Goal: Information Seeking & Learning: Learn about a topic

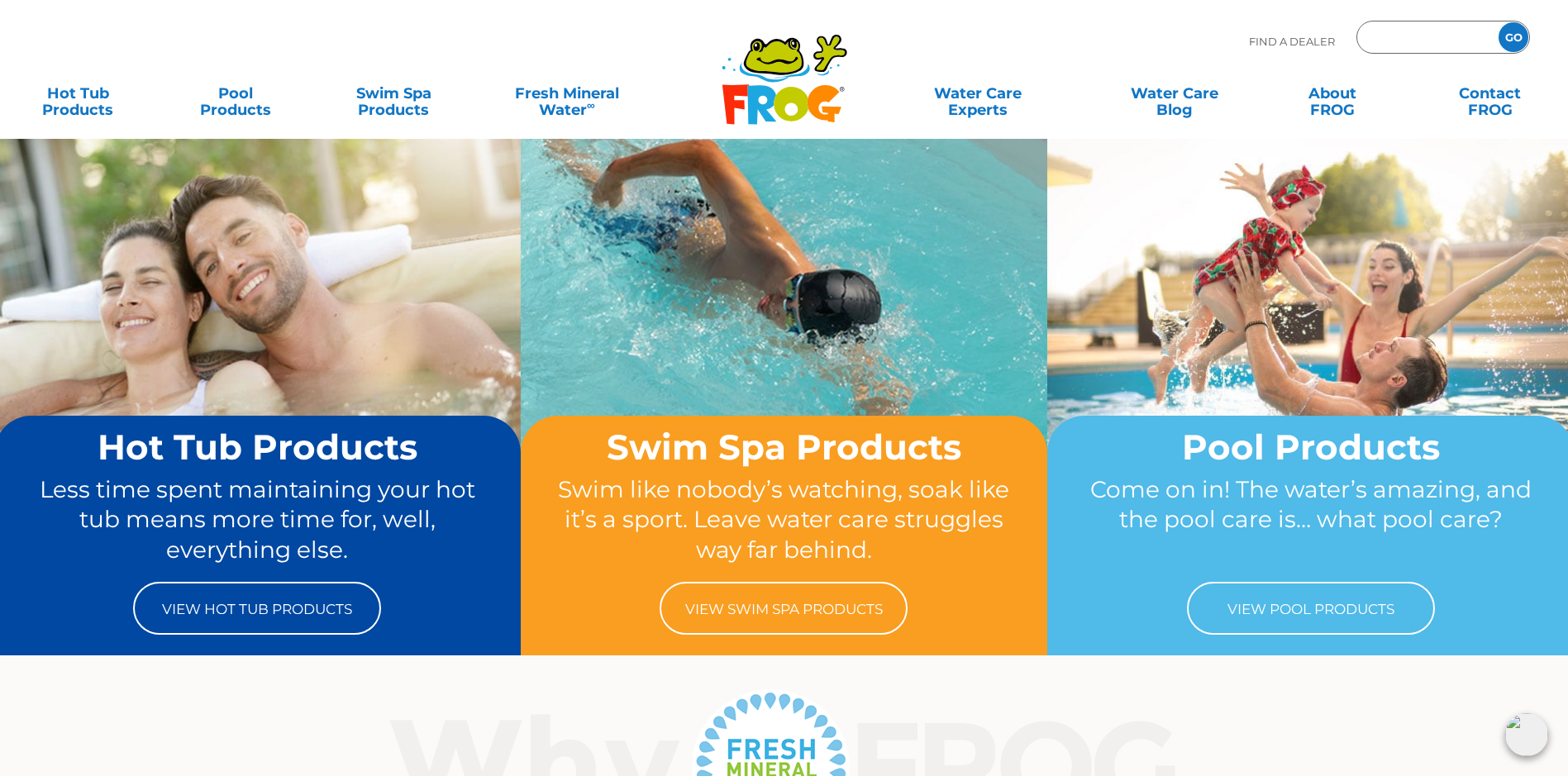
click at [1422, 35] on input "Zip Code Form" at bounding box center [1425, 38] width 111 height 24
type input "18210"
click at [1516, 26] on input "GO" at bounding box center [1514, 38] width 30 height 30
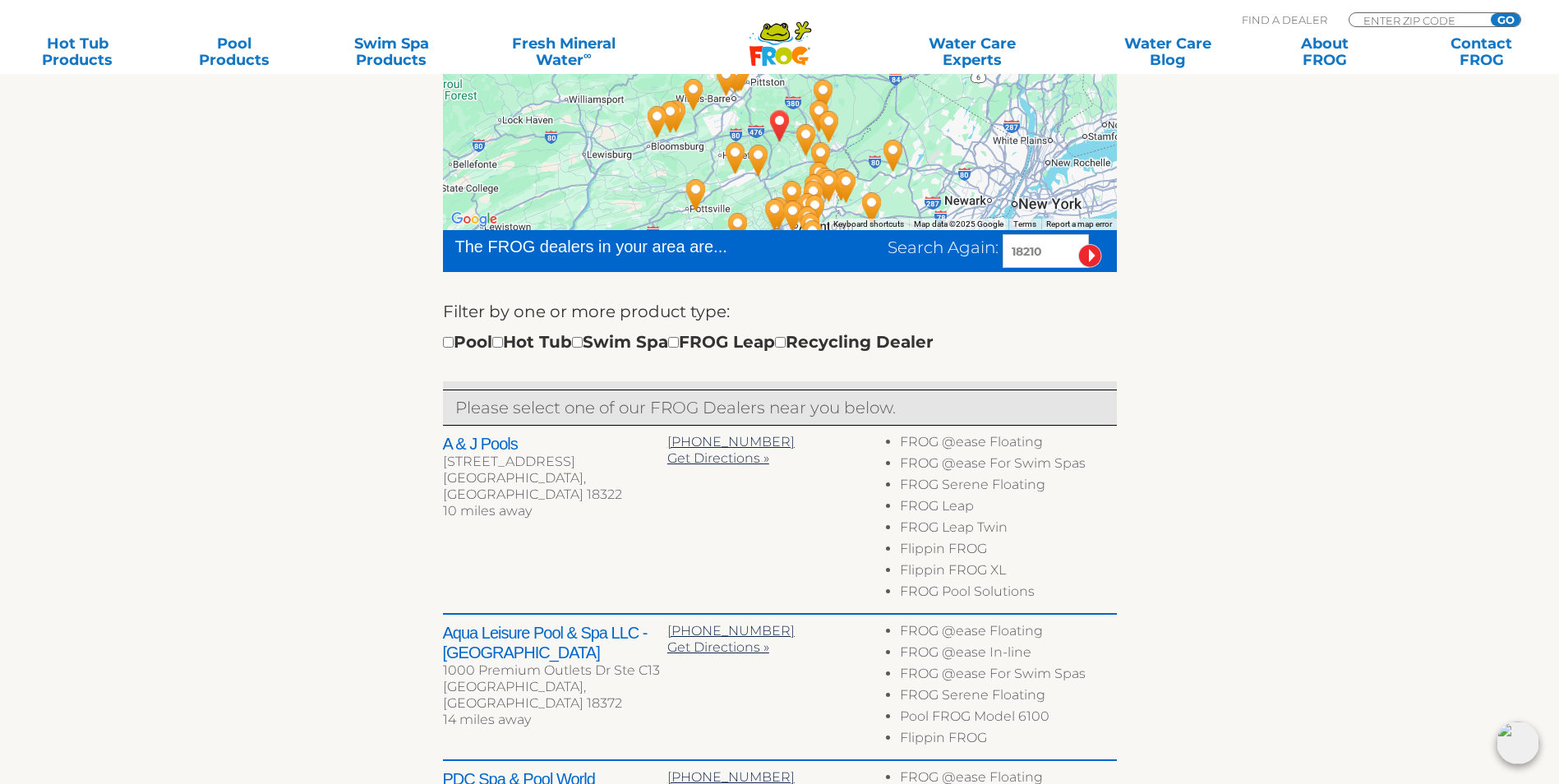
scroll to position [384, 0]
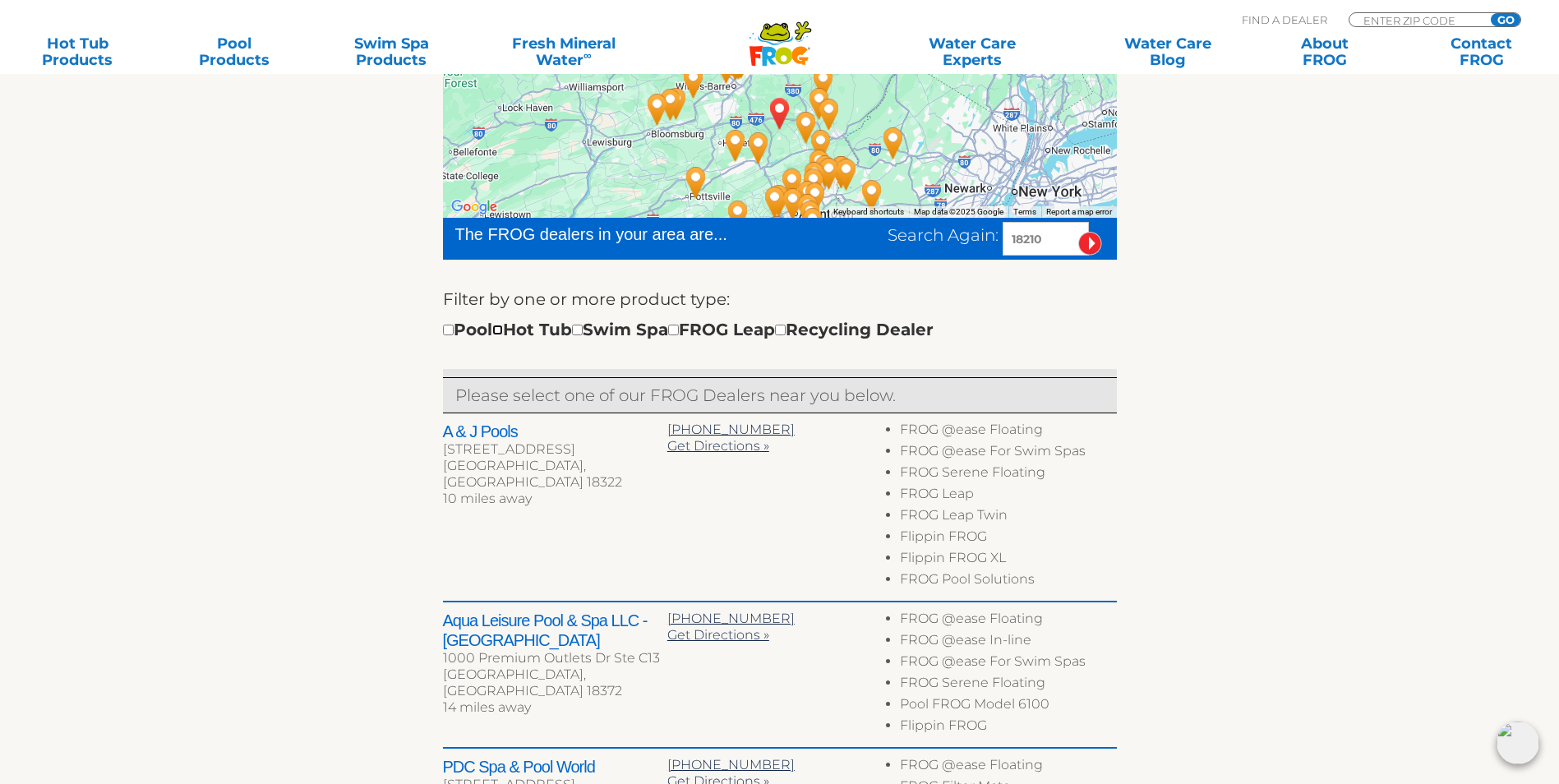
click at [503, 335] on input "checkbox" at bounding box center [497, 329] width 11 height 11
checkbox input "true"
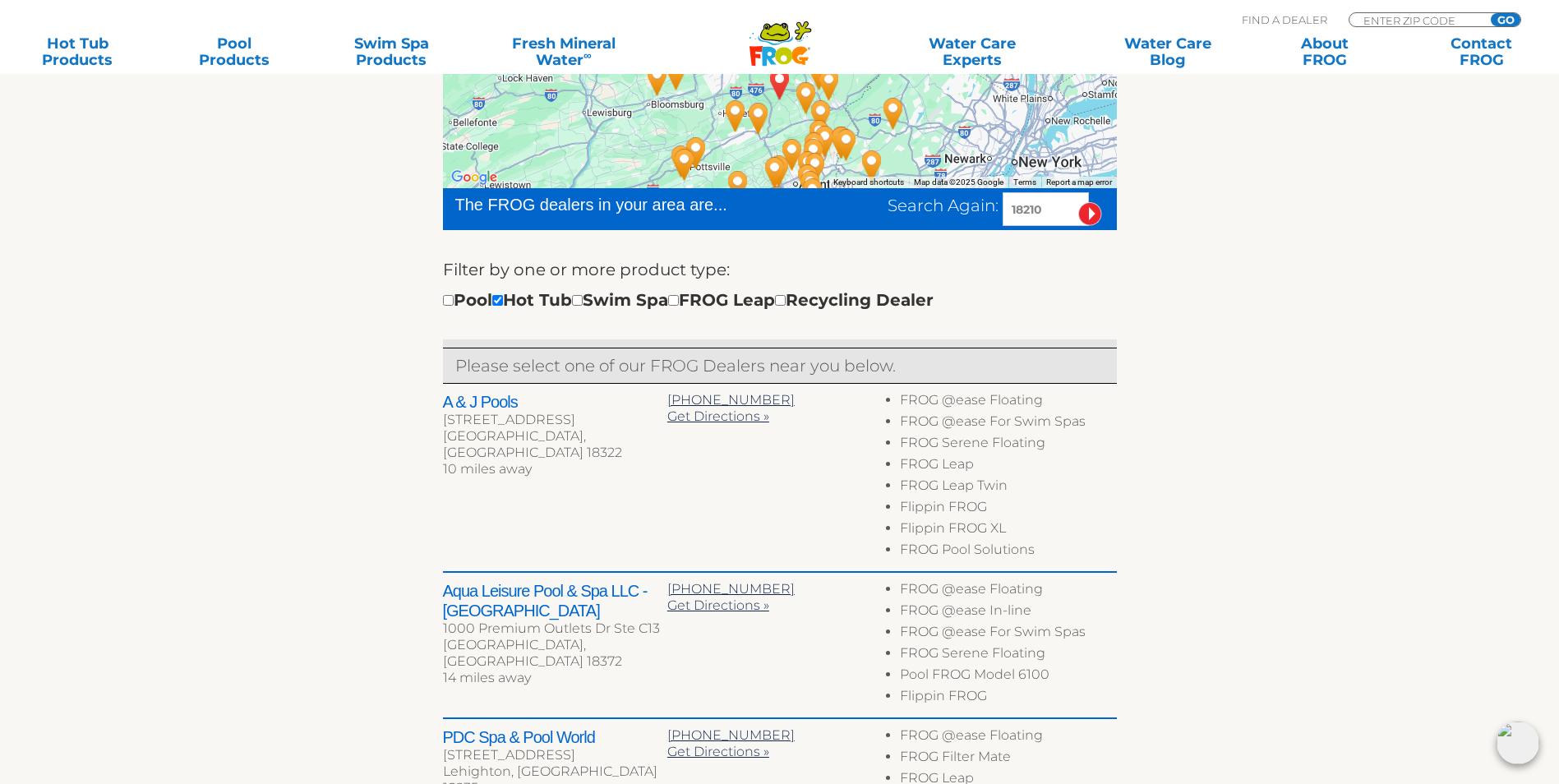
scroll to position [394, 0]
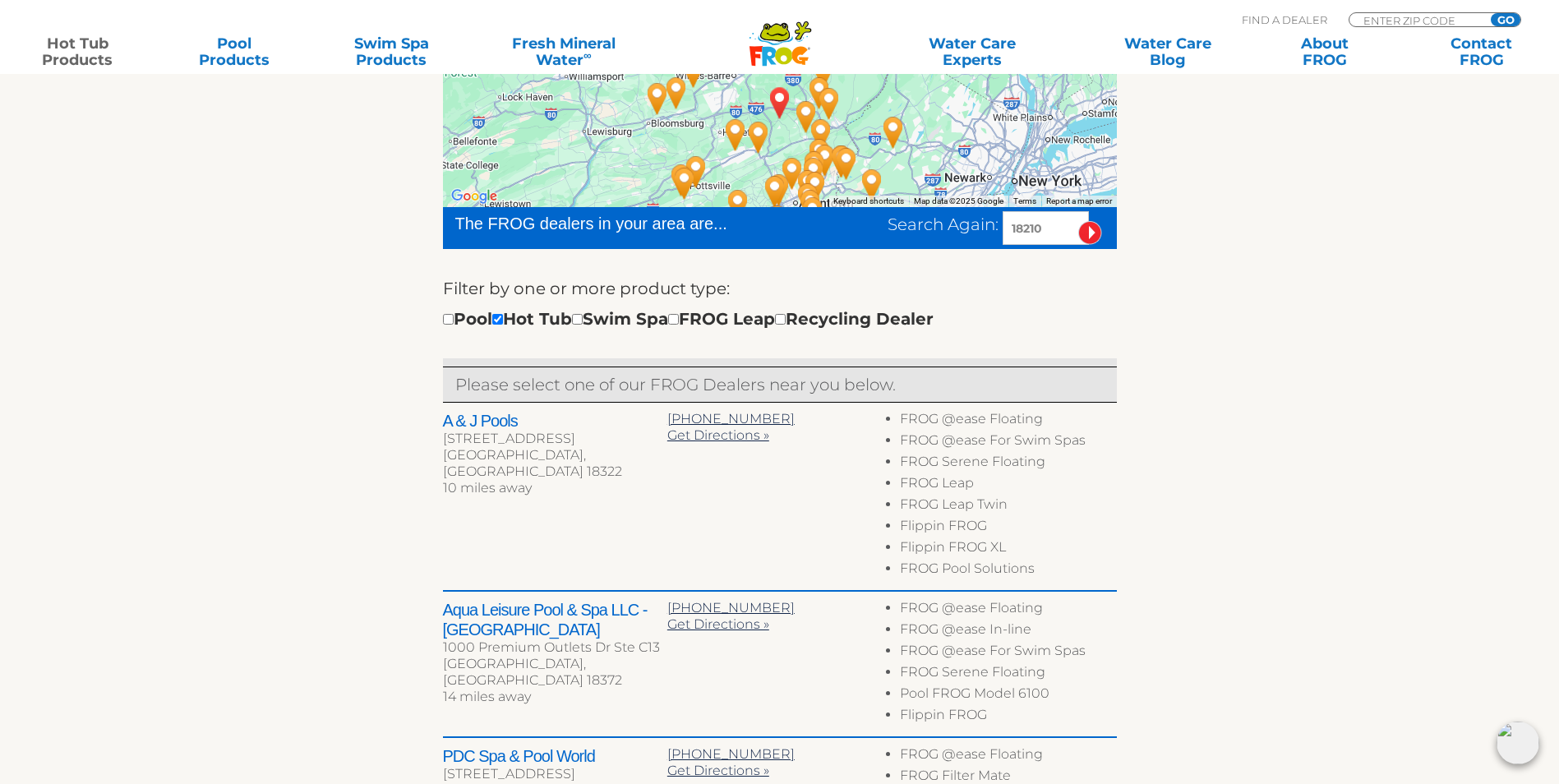
click at [91, 49] on link "Hot Tub Products" at bounding box center [77, 52] width 122 height 33
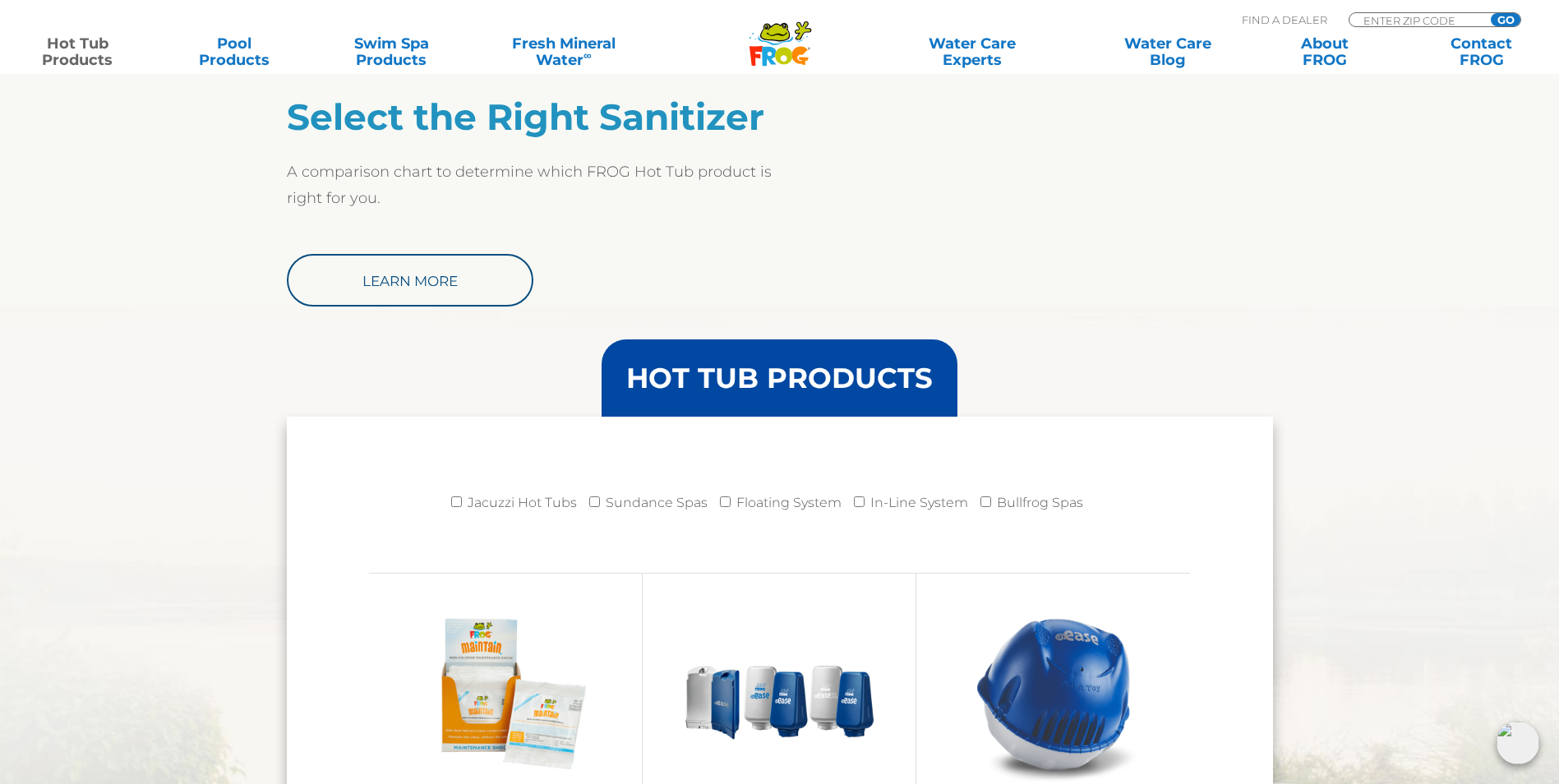
scroll to position [1314, 0]
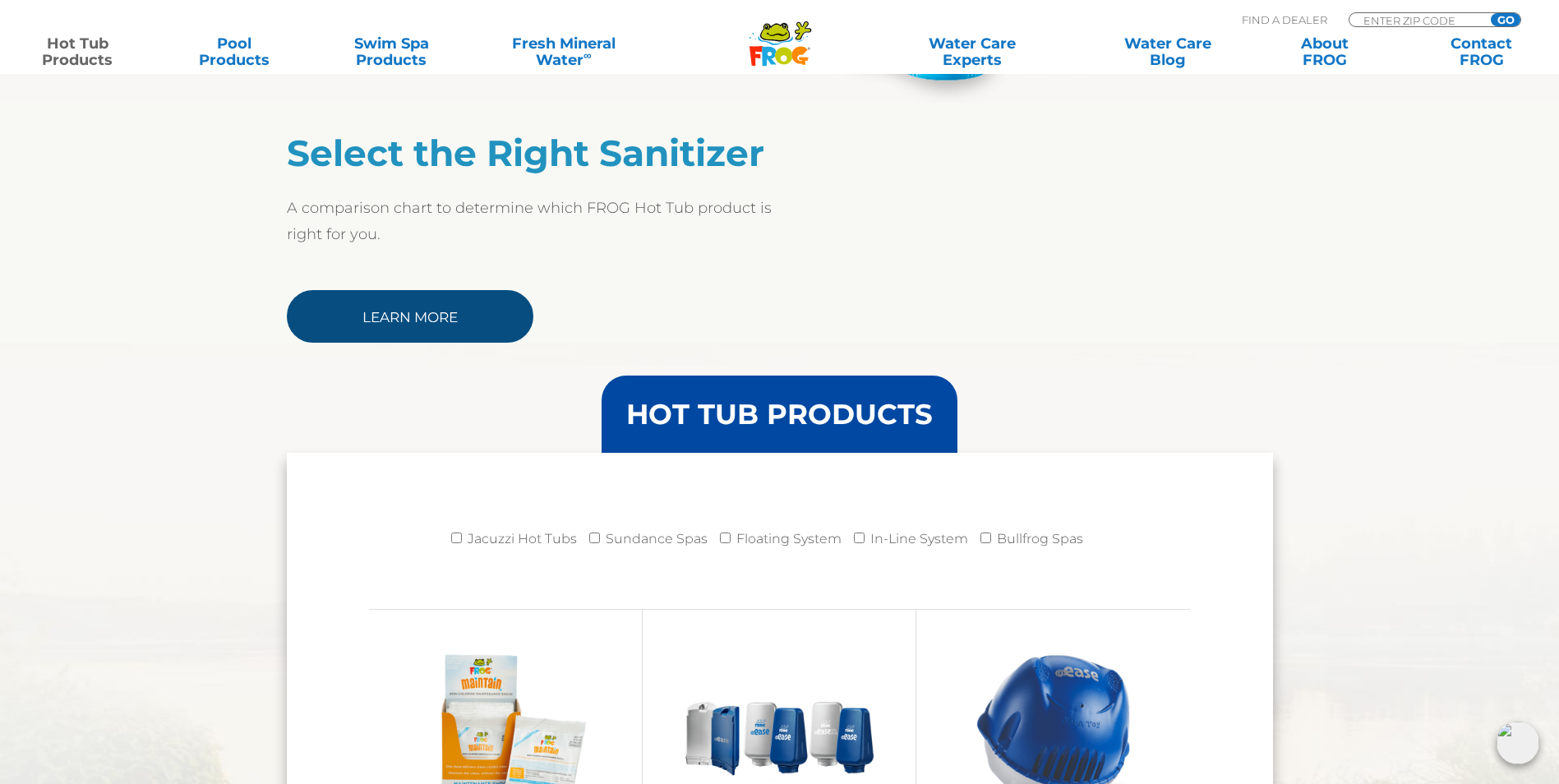
click at [458, 331] on link "Learn More" at bounding box center [410, 316] width 247 height 52
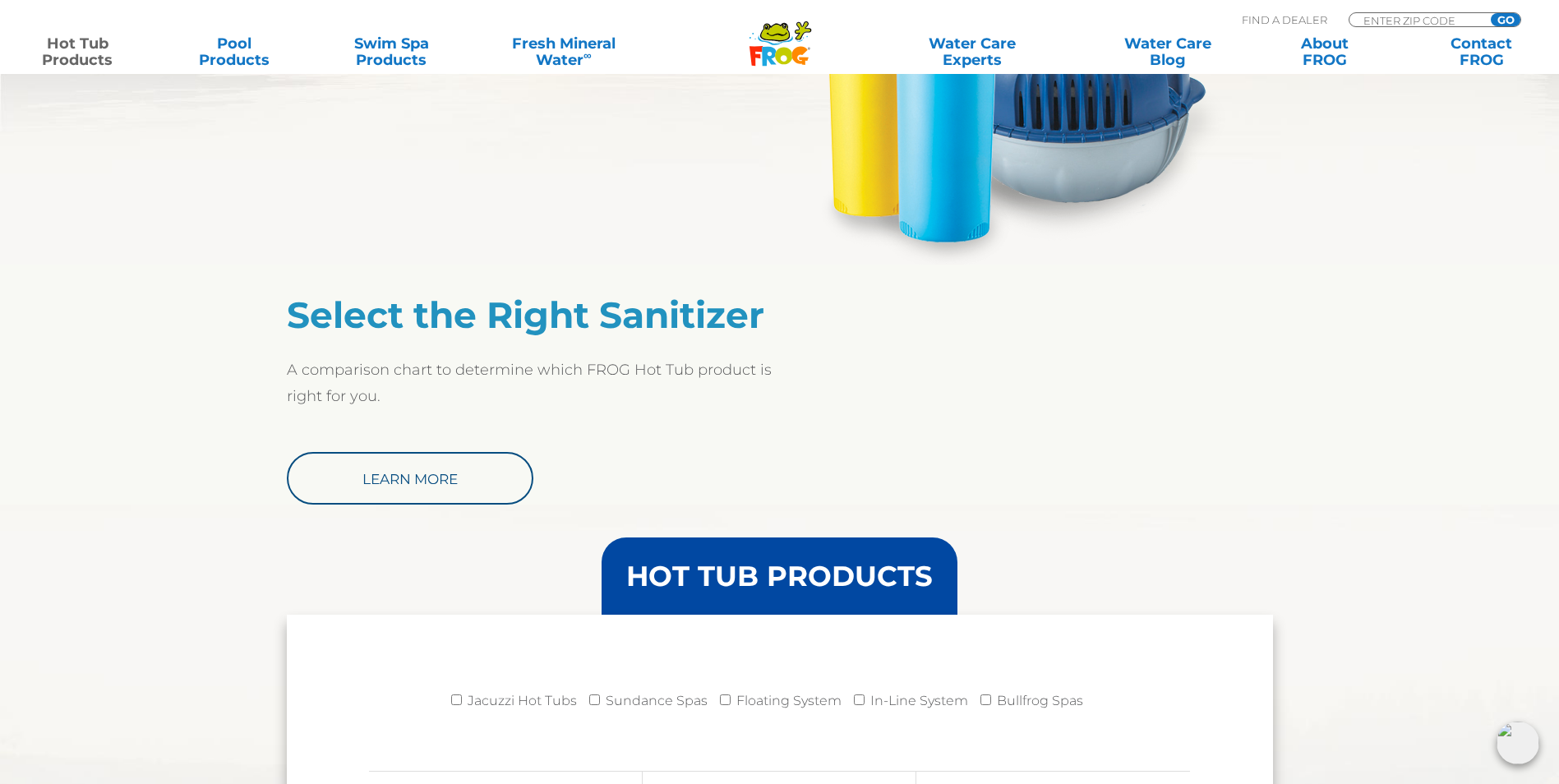
scroll to position [1151, 0]
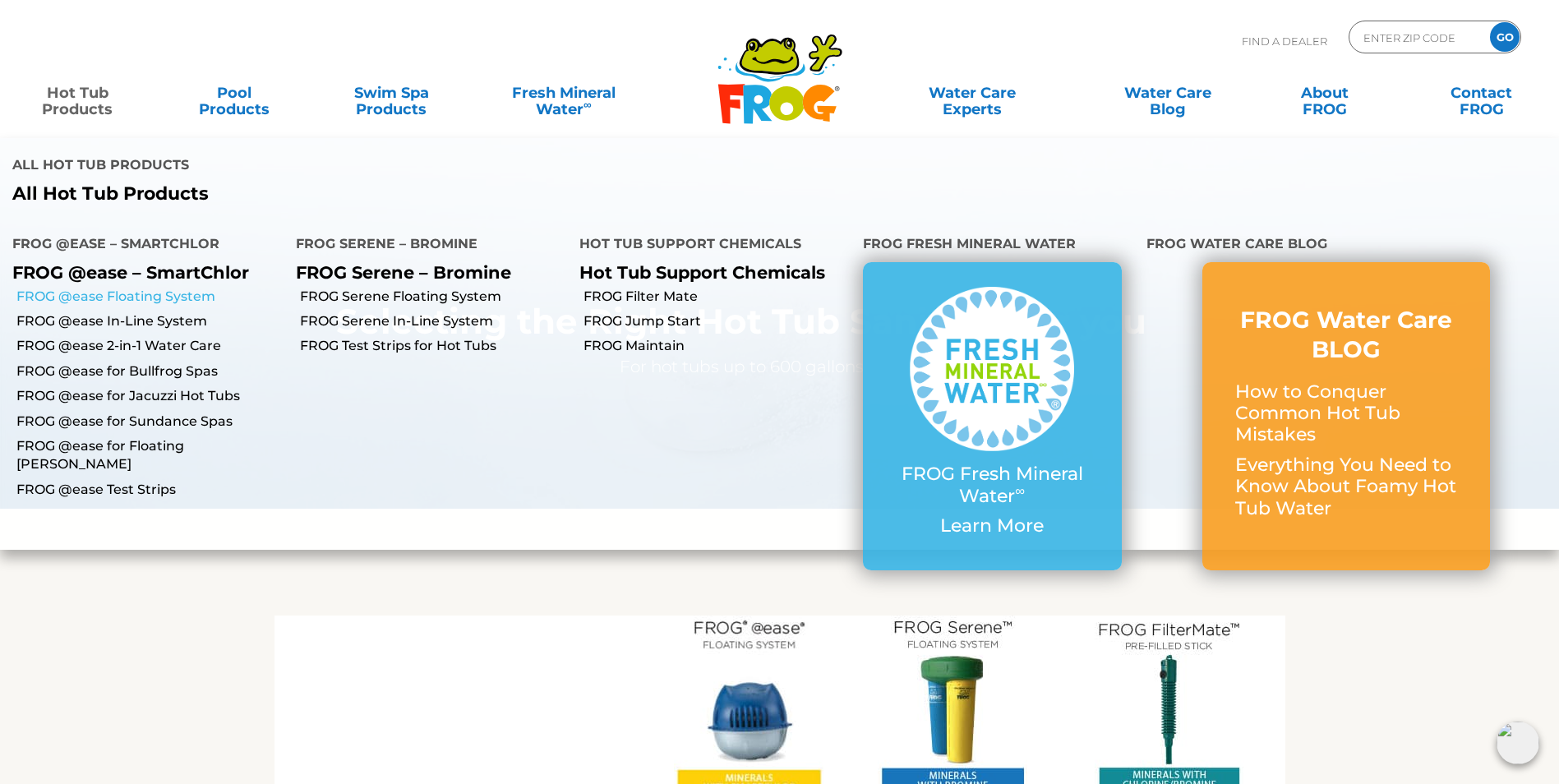
click at [142, 293] on link "FROG @ease Floating System" at bounding box center [150, 297] width 267 height 18
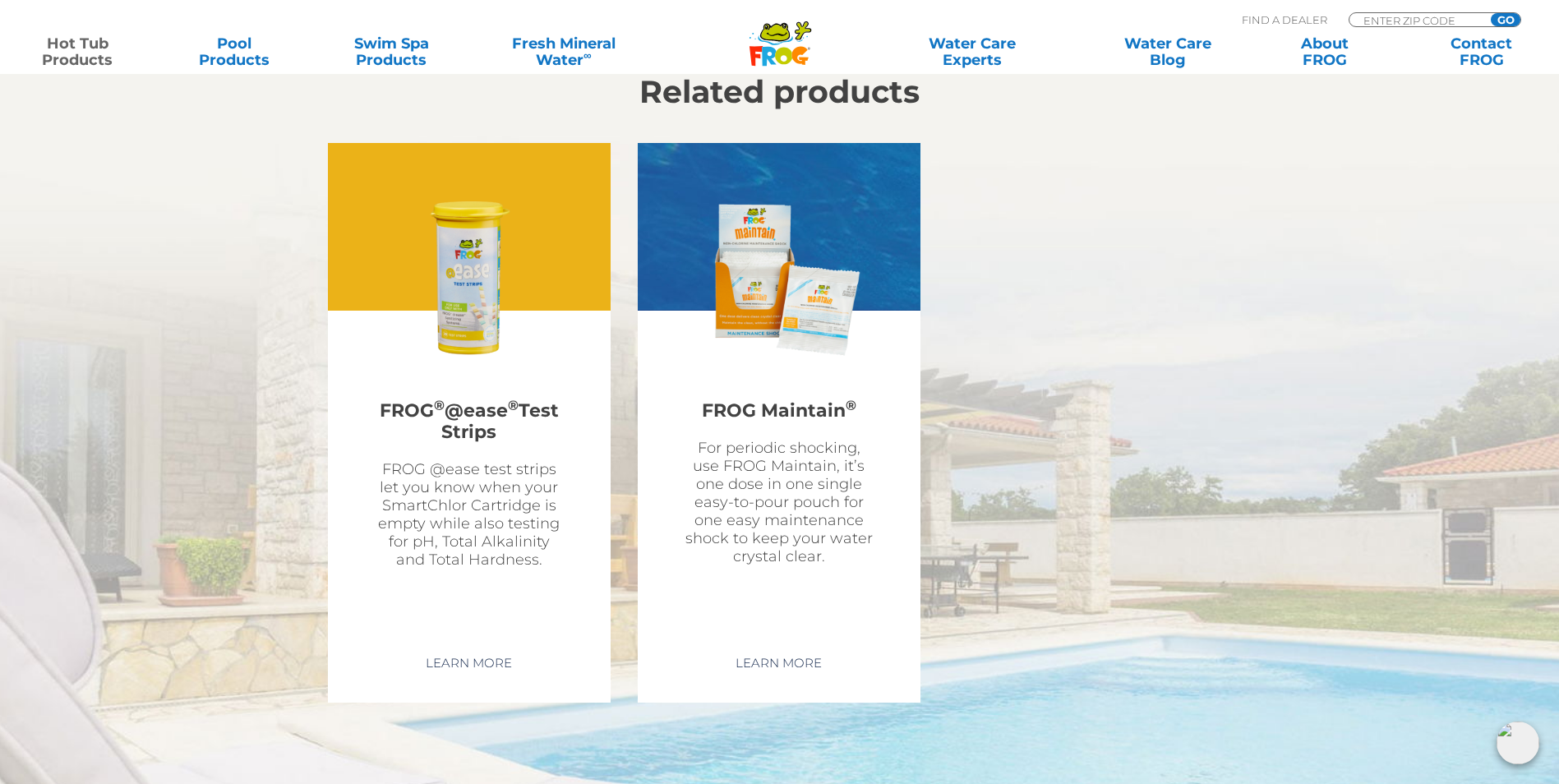
scroll to position [4766, 0]
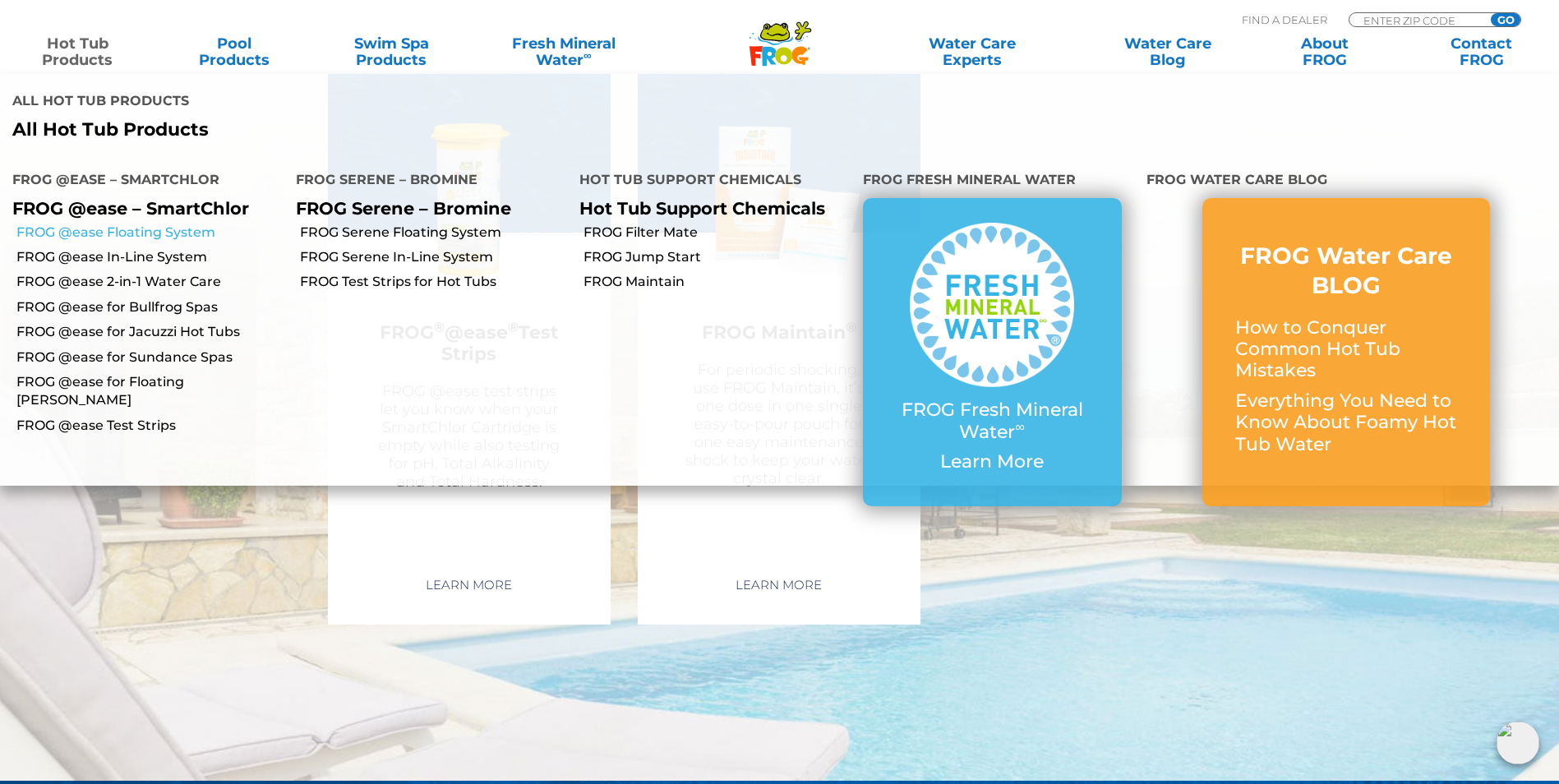
click at [141, 234] on link "FROG @ease Floating System" at bounding box center [150, 233] width 267 height 18
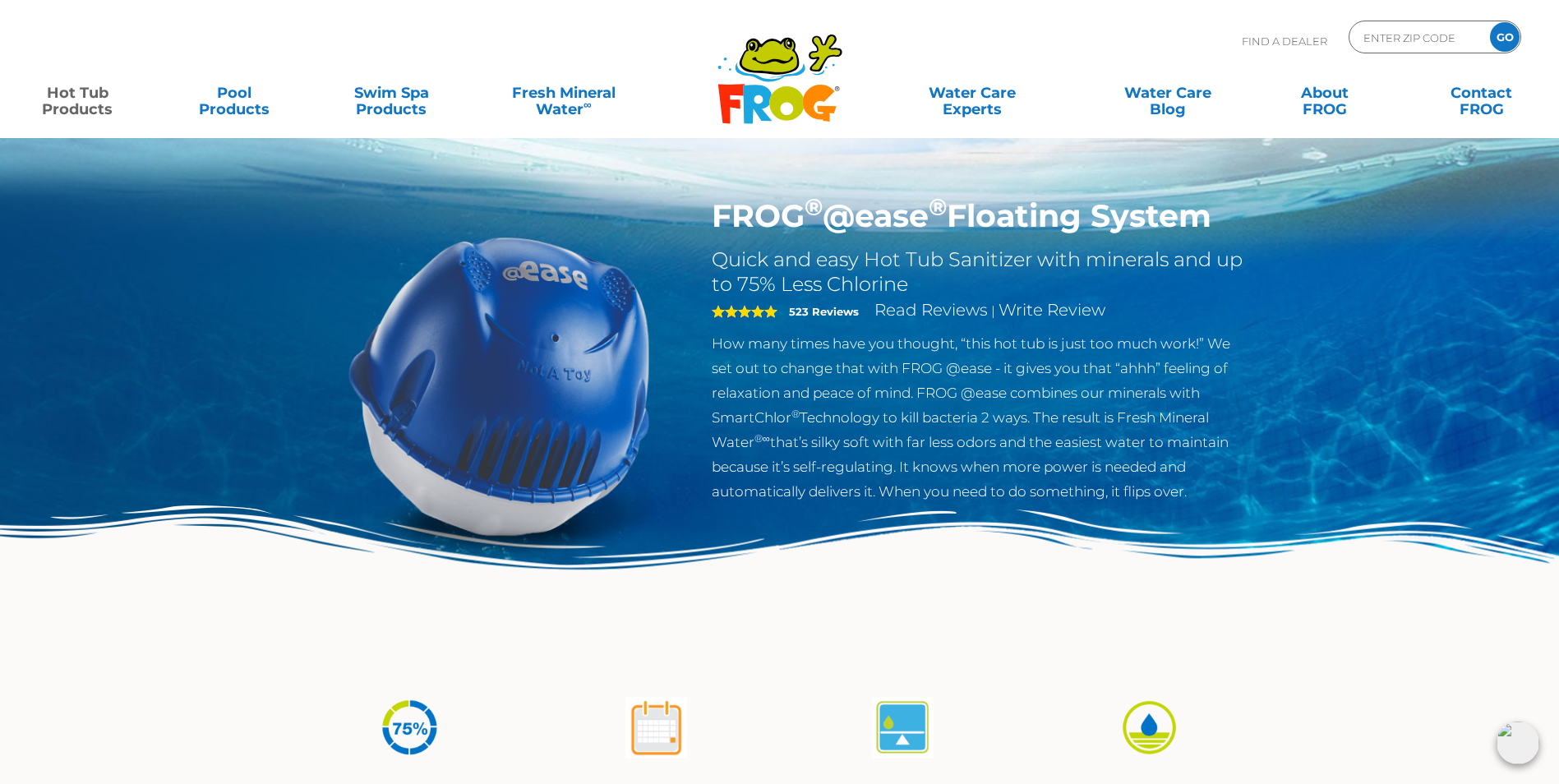
click at [783, 91] on icon at bounding box center [787, 104] width 35 height 35
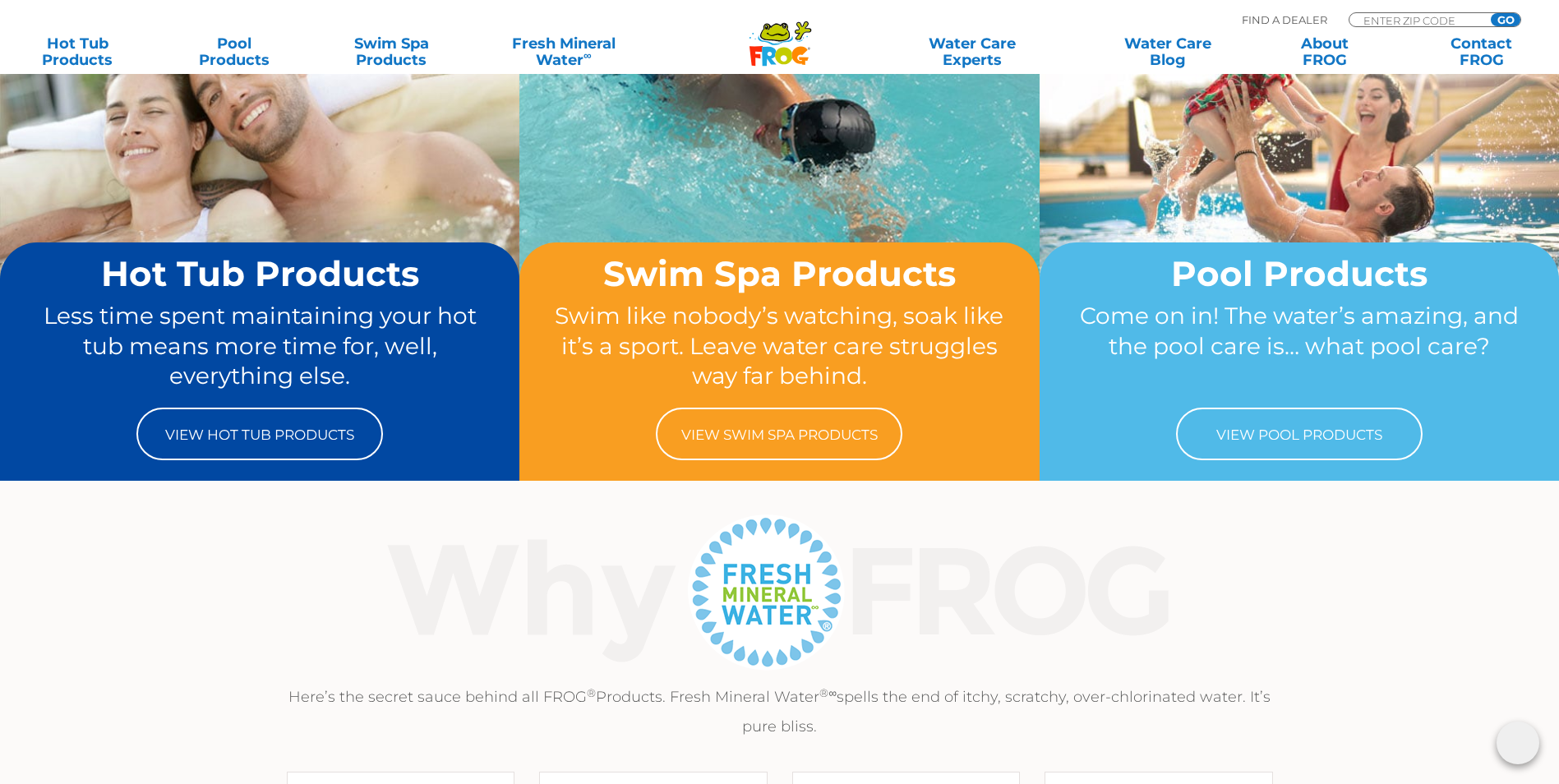
scroll to position [165, 0]
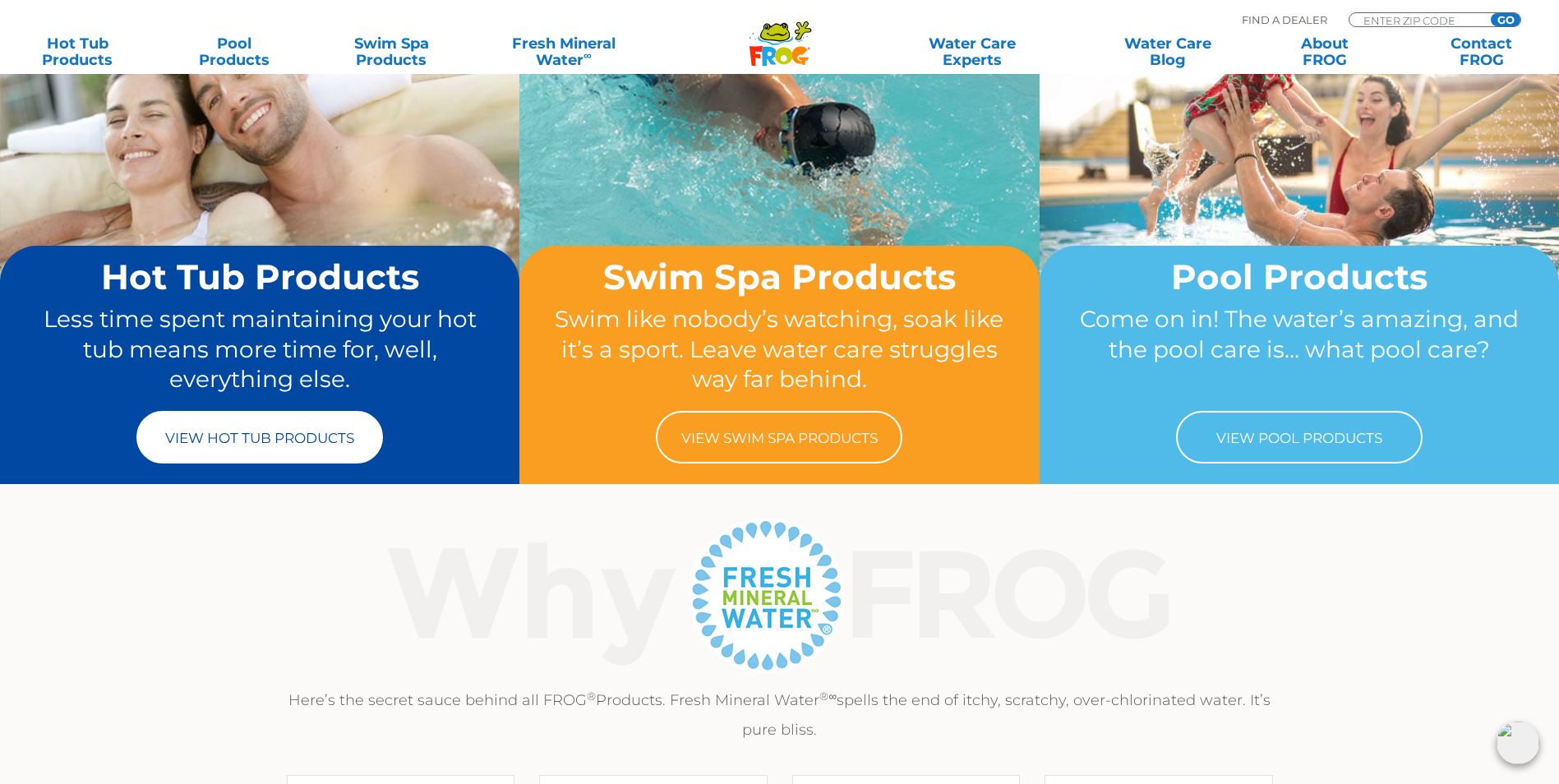
click at [220, 450] on link "View Hot Tub Products" at bounding box center [259, 436] width 247 height 52
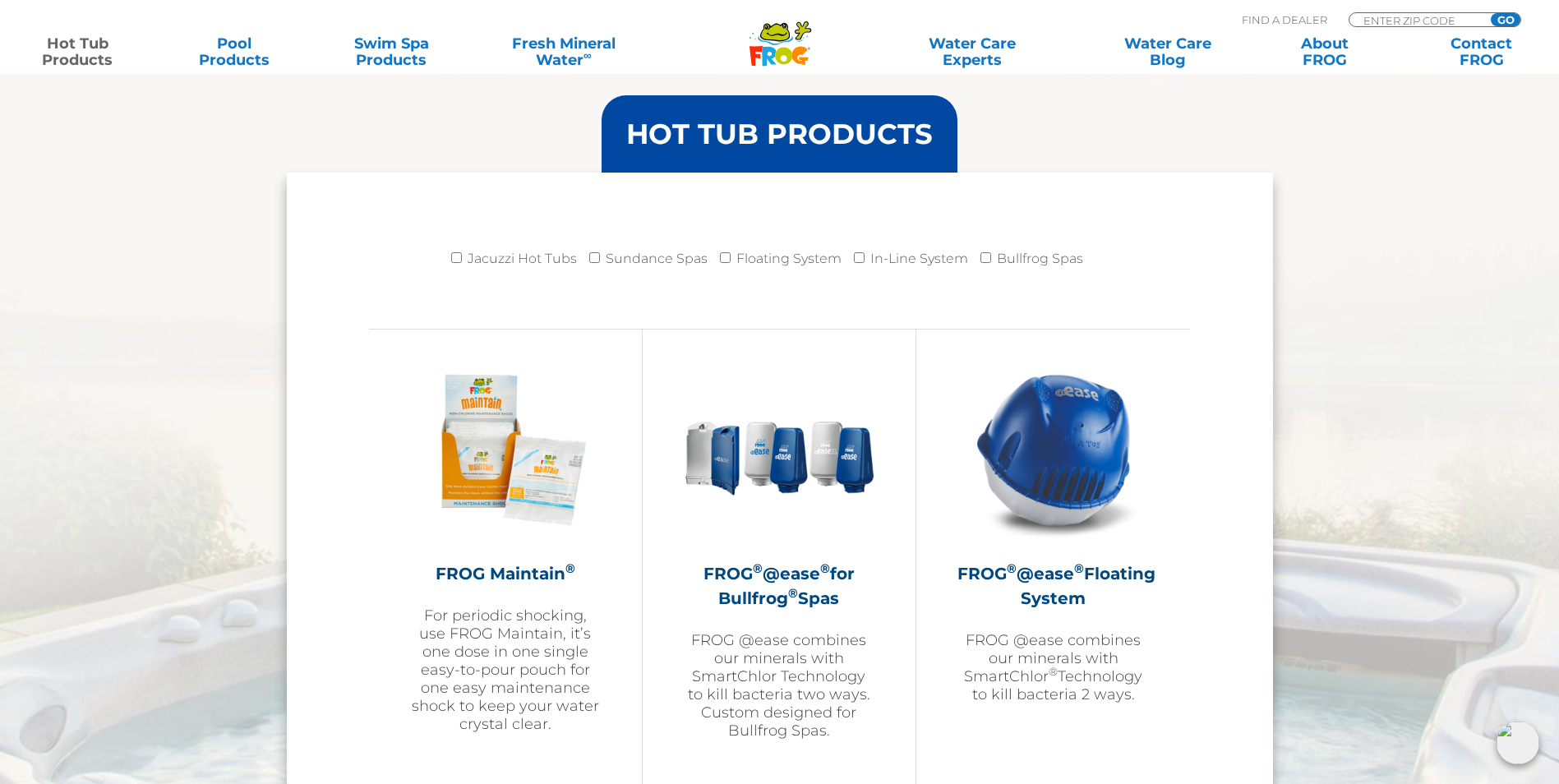
scroll to position [1588, 0]
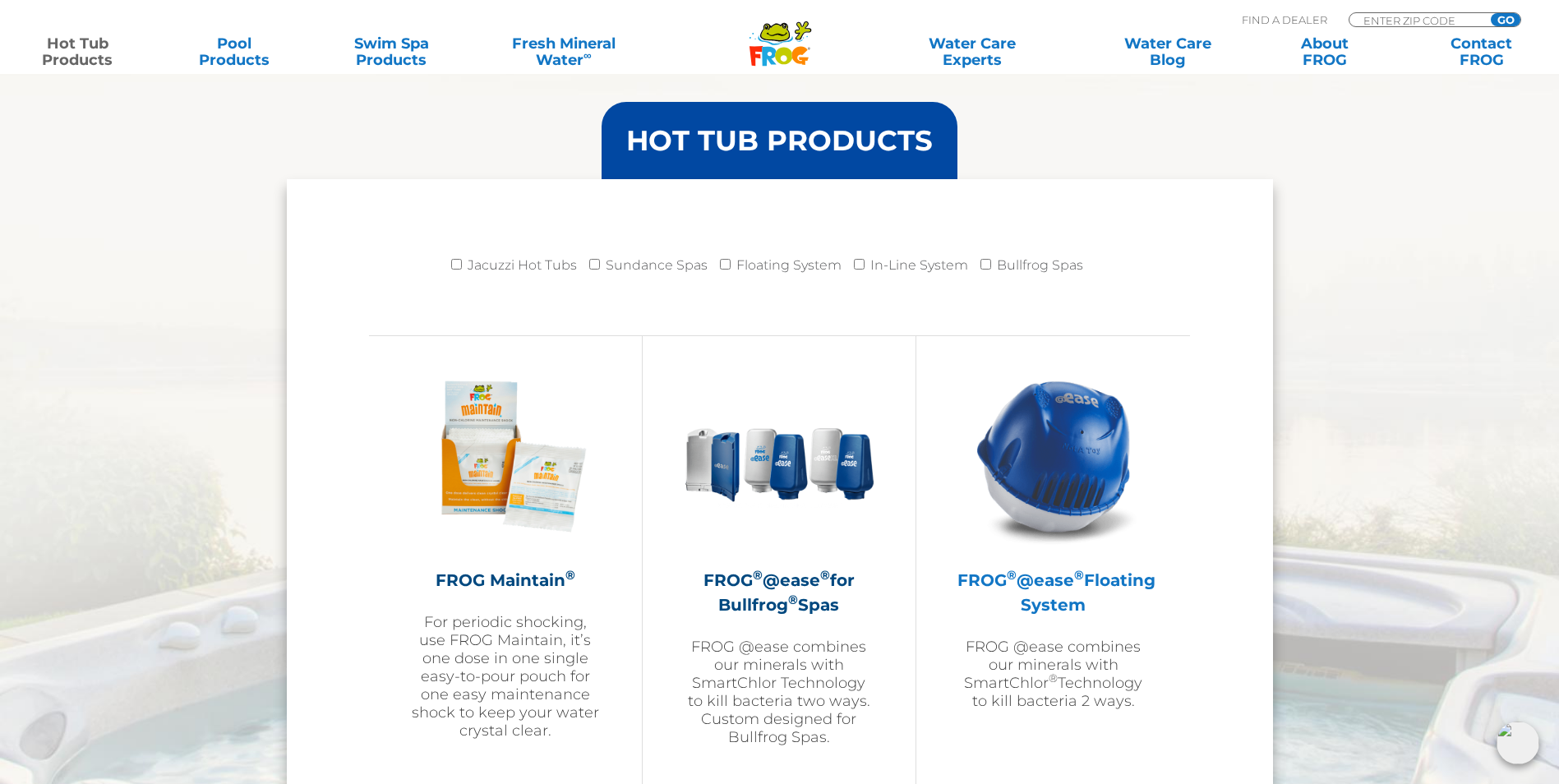
click at [1021, 450] on img at bounding box center [1053, 456] width 190 height 190
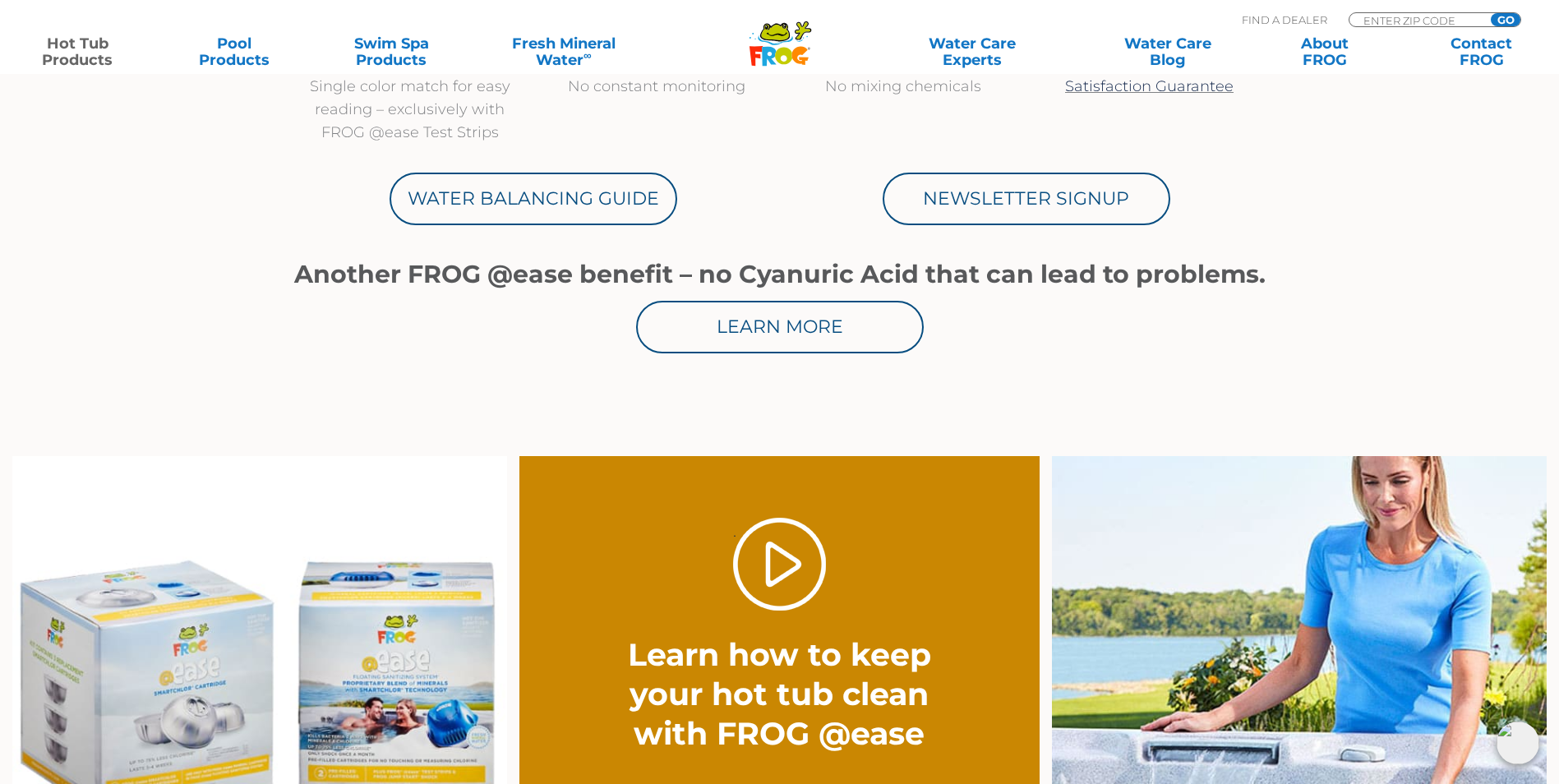
scroll to position [986, 0]
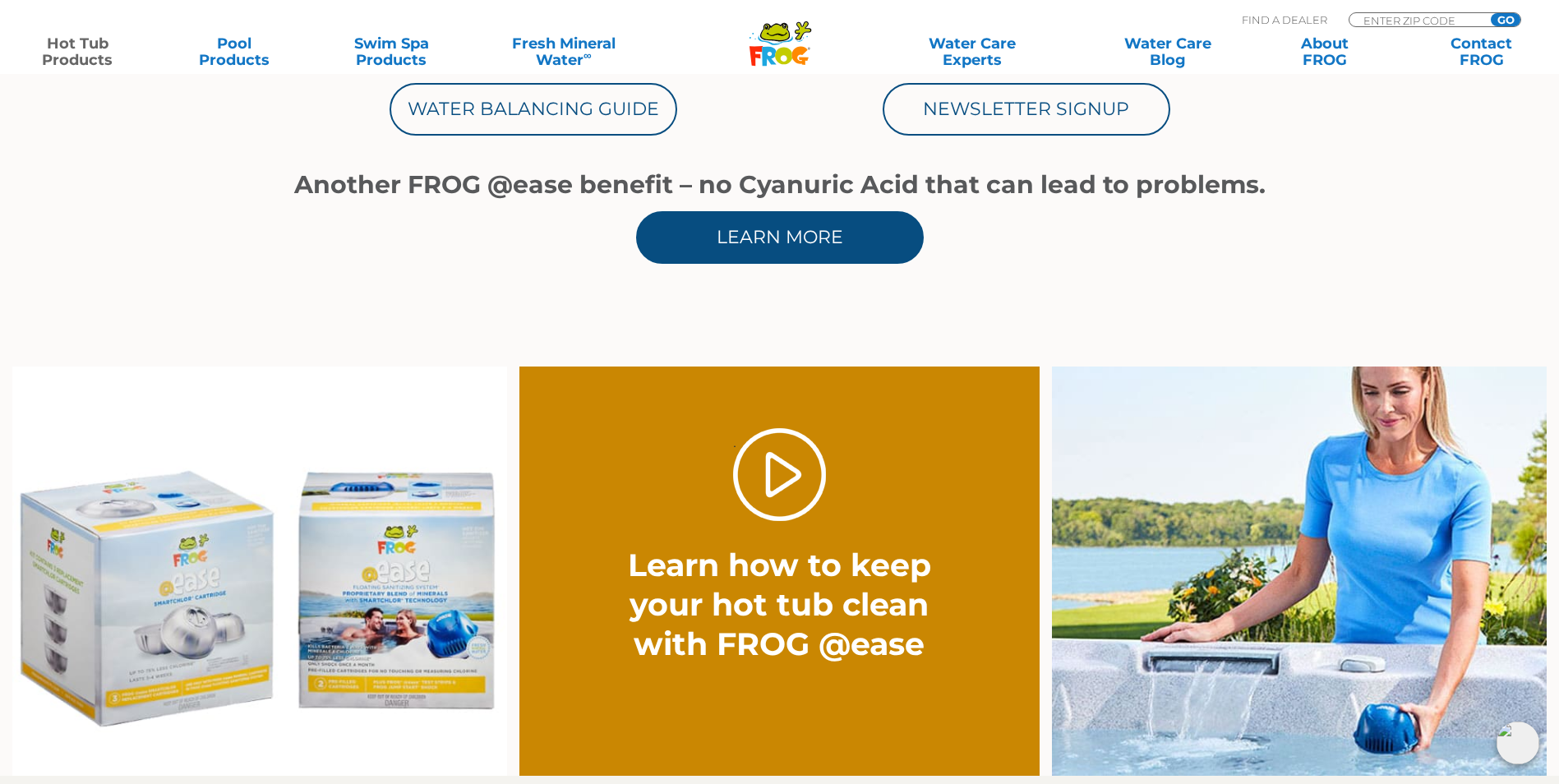
click at [814, 246] on link "Learn More" at bounding box center [780, 237] width 288 height 52
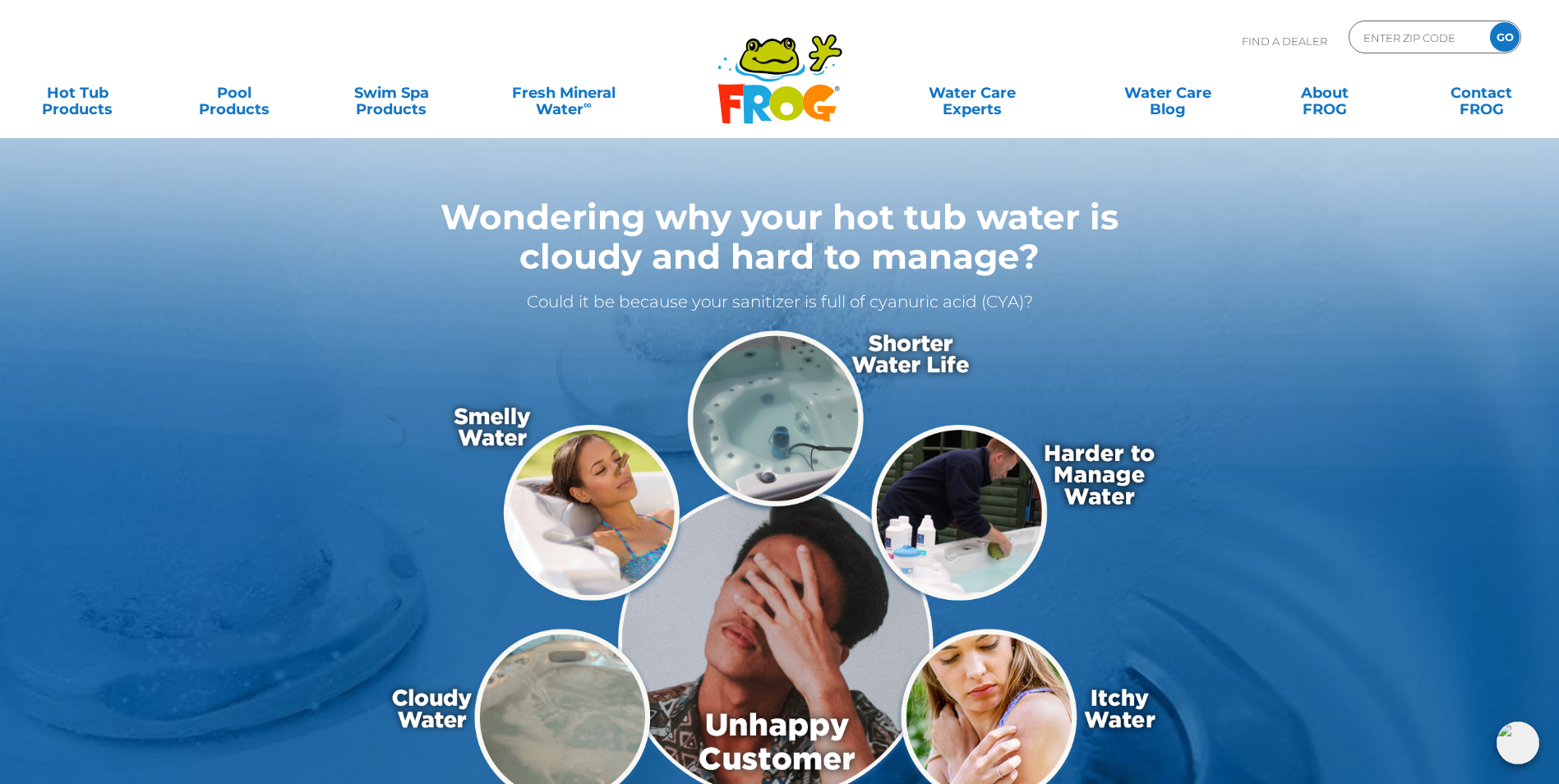
click at [787, 67] on icon at bounding box center [768, 56] width 55 height 33
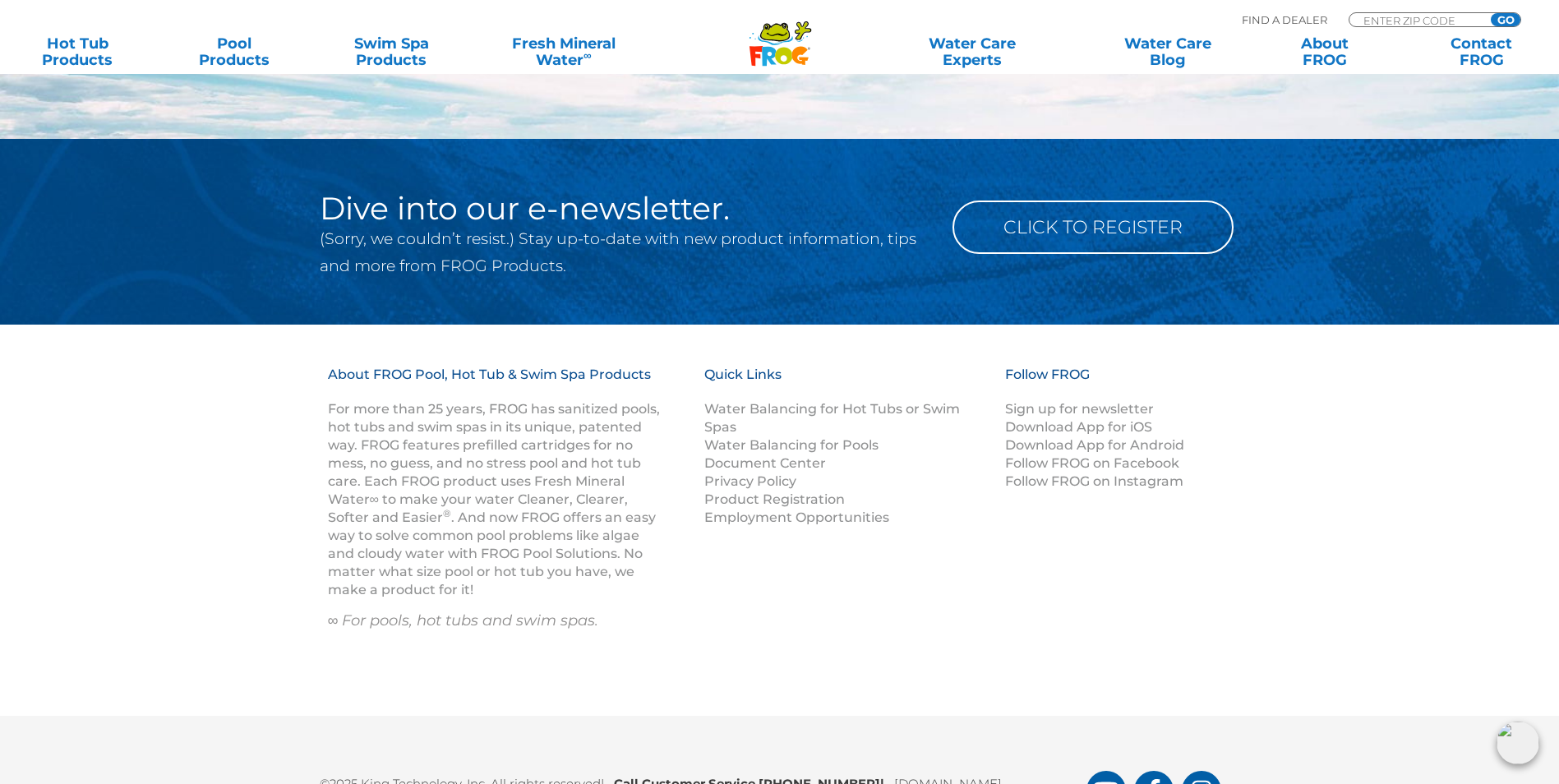
scroll to position [2148, 0]
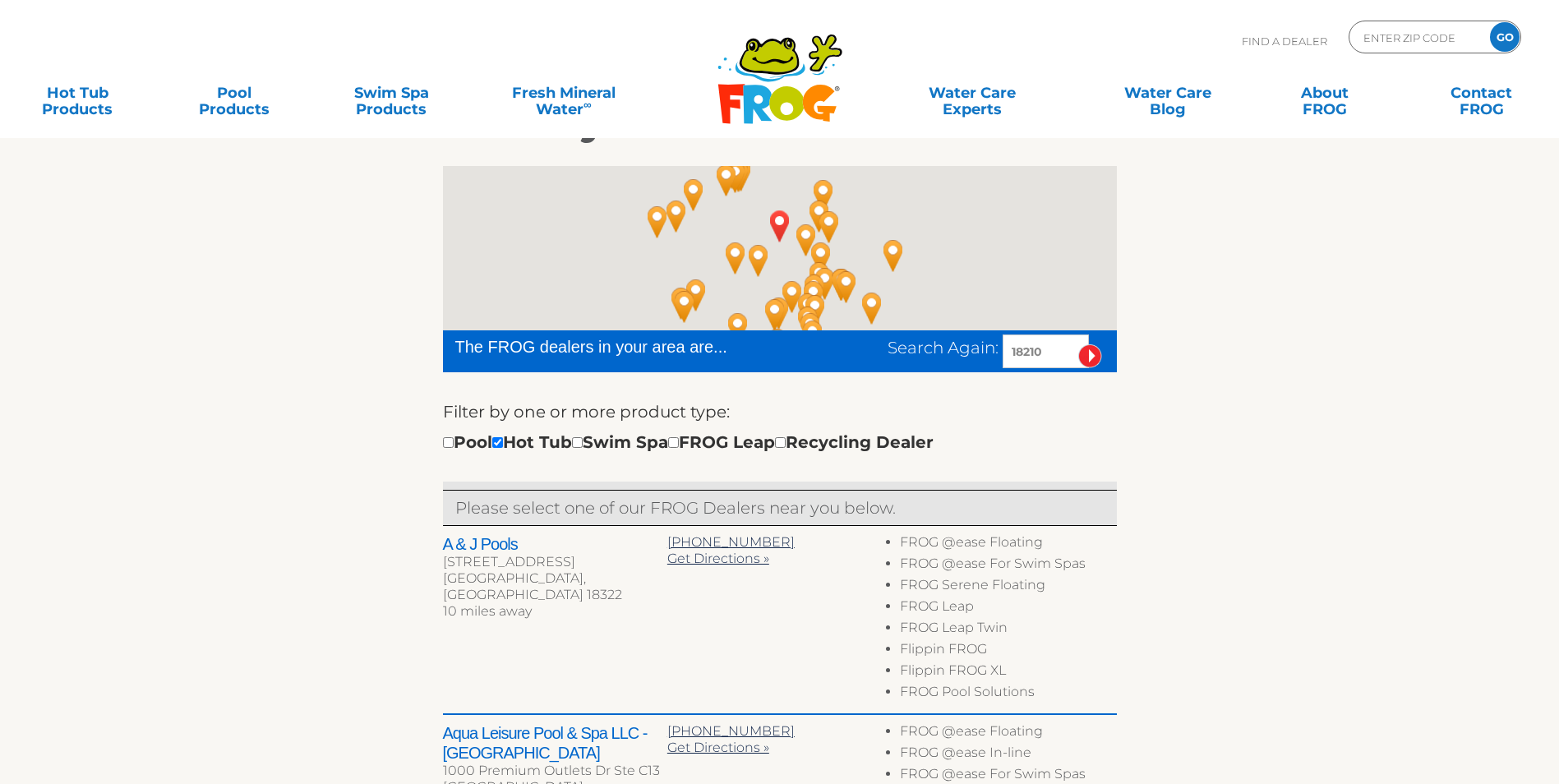
scroll to position [394, 0]
